Goal: Check status: Check status

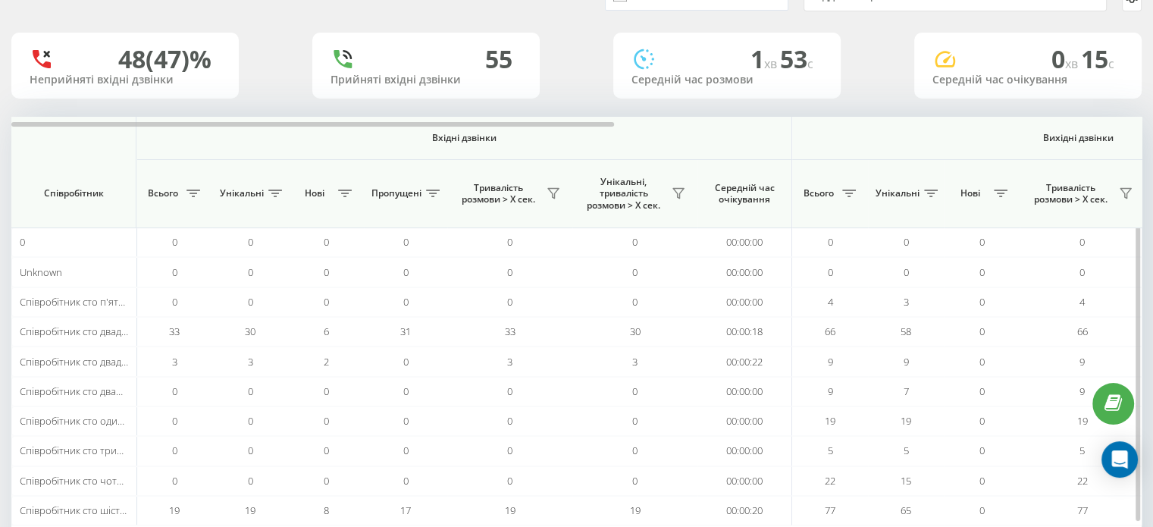
scroll to position [146, 0]
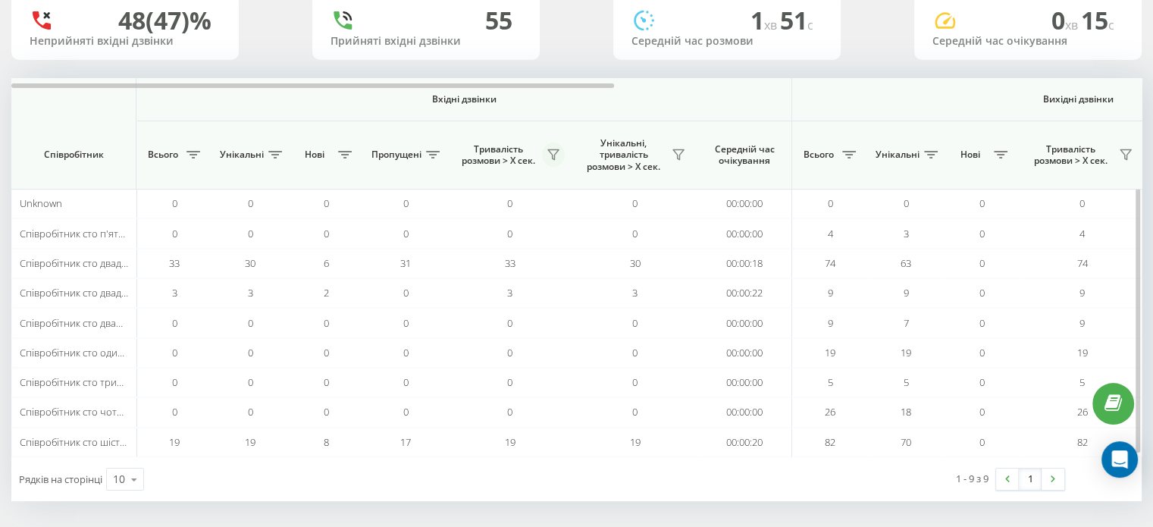
scroll to position [118, 0]
